Goal: Check status: Check status

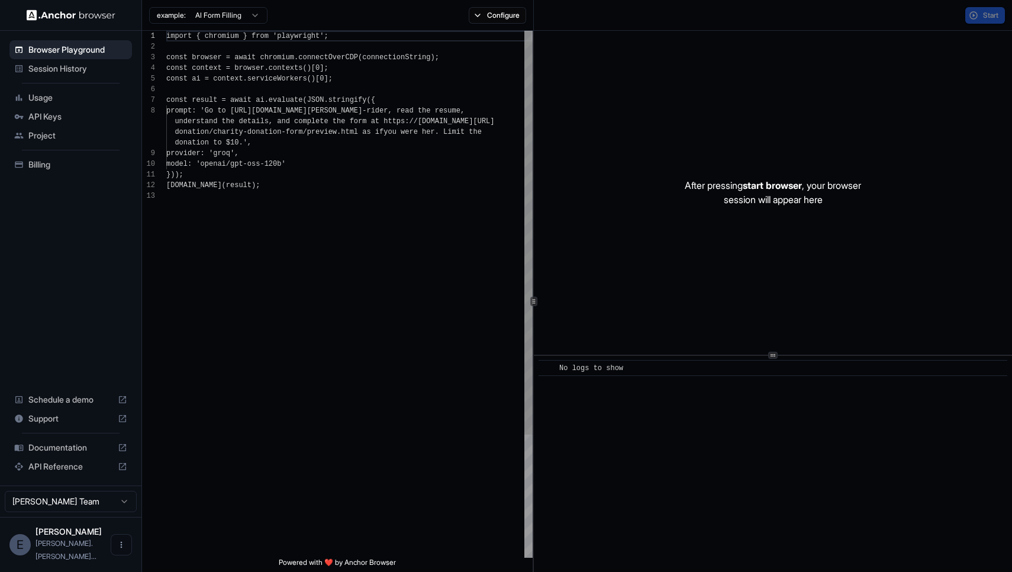
scroll to position [75, 0]
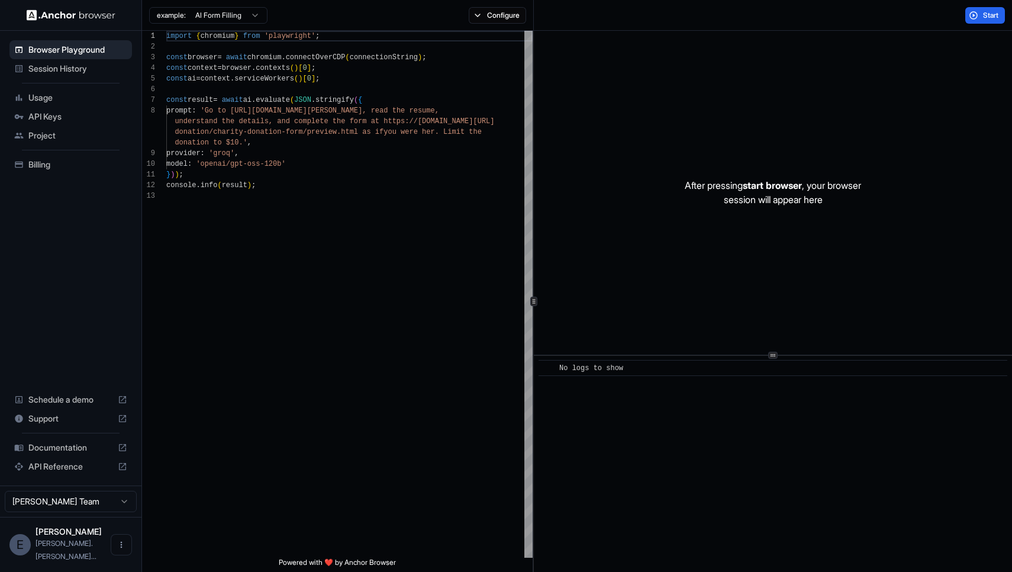
click at [78, 76] on div "Session History" at bounding box center [70, 68] width 123 height 19
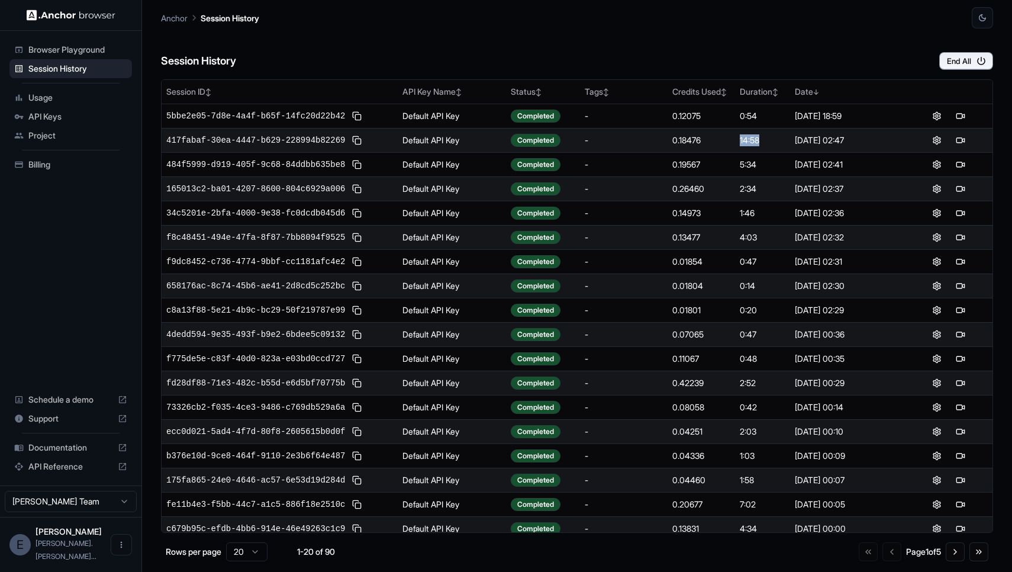
drag, startPoint x: 735, startPoint y: 142, endPoint x: 767, endPoint y: 141, distance: 32.6
click at [767, 141] on tr "417fabaf-30ea-4447-b629-228994b82269 Default API Key Completed - 0.18476 14:58 …" at bounding box center [577, 140] width 831 height 24
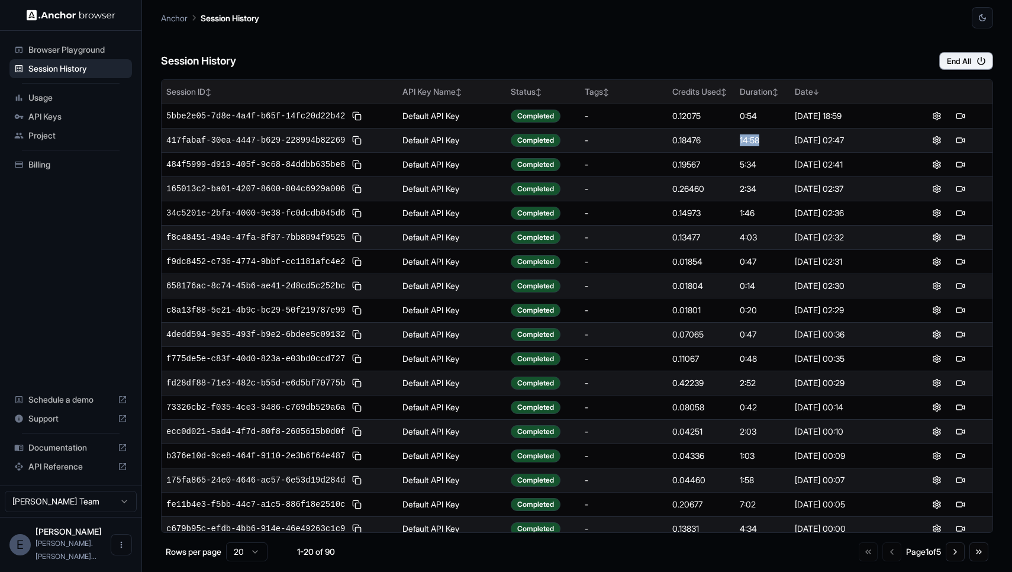
click at [683, 88] on div "Credits Used ↕" at bounding box center [701, 92] width 58 height 12
click at [692, 88] on div "Credits Used ↑" at bounding box center [701, 92] width 58 height 12
